Goal: Task Accomplishment & Management: Complete application form

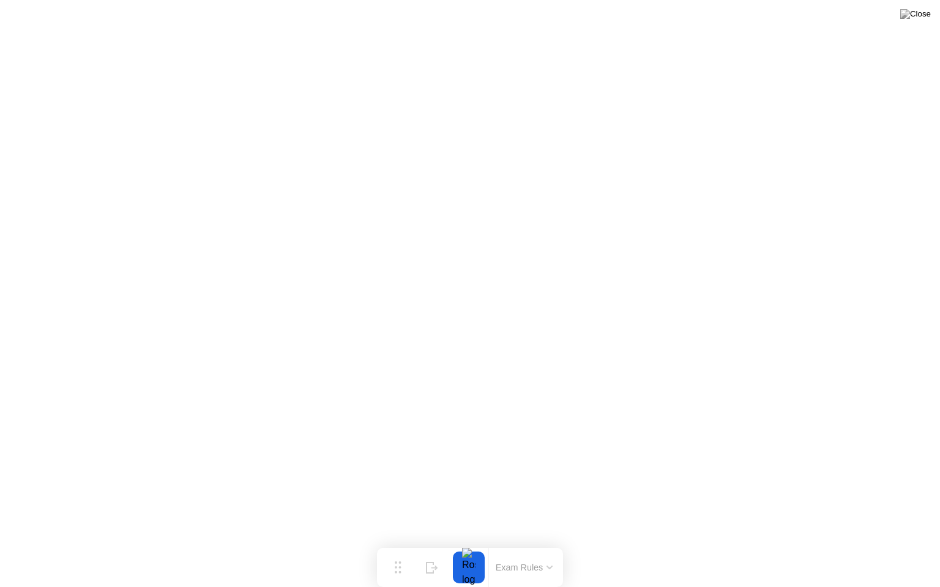
click at [919, 22] on button at bounding box center [915, 14] width 37 height 16
click at [917, 22] on button at bounding box center [915, 14] width 37 height 16
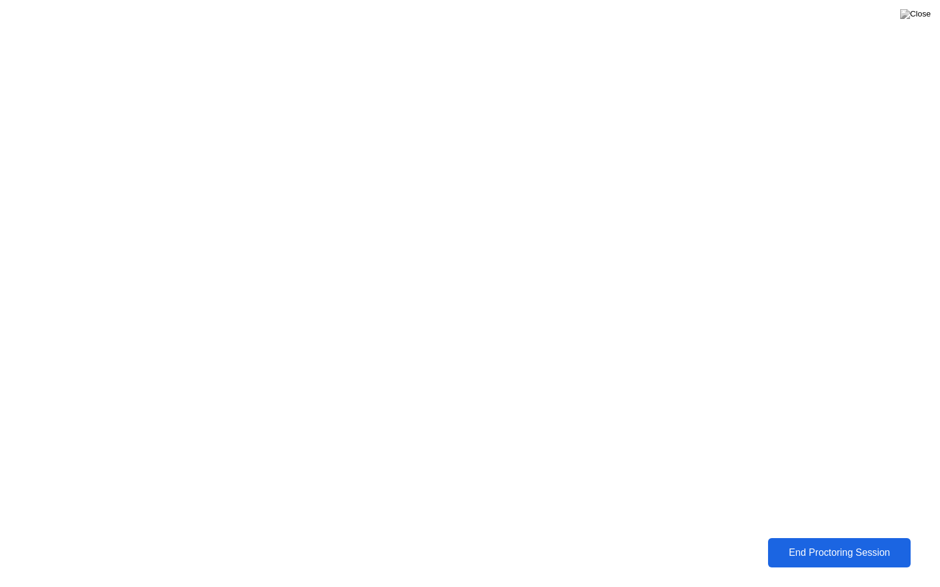
click at [843, 551] on div "End Proctoring Session" at bounding box center [839, 553] width 149 height 12
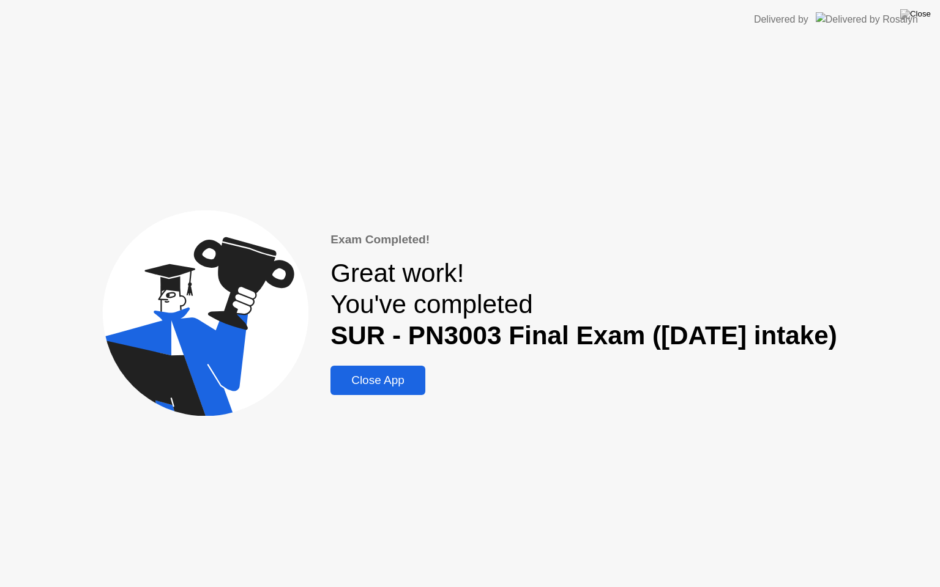
click at [380, 387] on div "Close App" at bounding box center [377, 380] width 87 height 13
